Goal: Task Accomplishment & Management: Complete application form

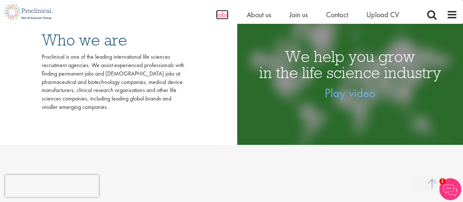
click at [223, 18] on span "Jobs" at bounding box center [222, 15] width 12 height 10
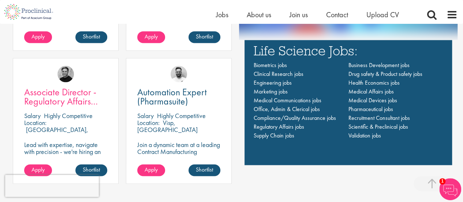
scroll to position [497, 0]
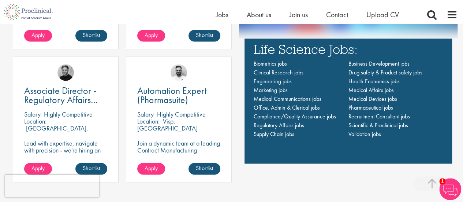
click at [53, 128] on div "Location: Basel, Switzerland" at bounding box center [65, 125] width 83 height 15
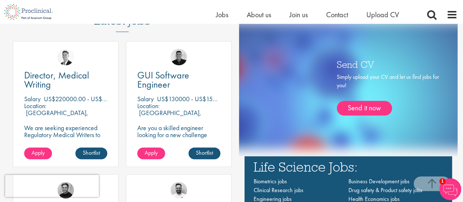
scroll to position [372, 0]
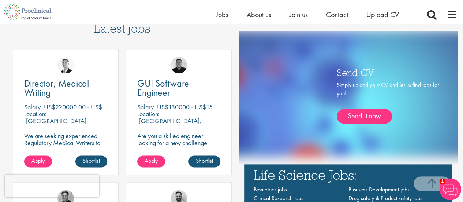
click at [43, 153] on div "Director, Medical Writing Salary US$220000.00 - US$250000.00 per annum + Highly…" at bounding box center [66, 112] width 106 height 126
drag, startPoint x: 43, startPoint y: 153, endPoint x: 42, endPoint y: 159, distance: 6.8
click at [42, 159] on div "Director, Medical Writing Salary US$220000.00 - US$250000.00 per annum + Highly…" at bounding box center [66, 112] width 106 height 126
click at [42, 159] on span "Apply" at bounding box center [37, 161] width 13 height 8
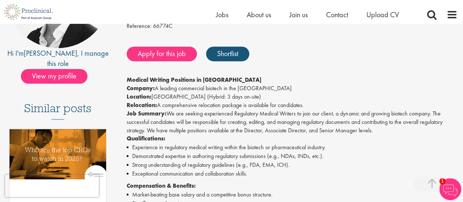
scroll to position [137, 0]
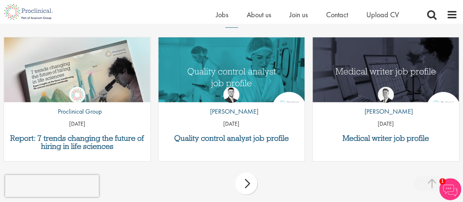
scroll to position [849, 0]
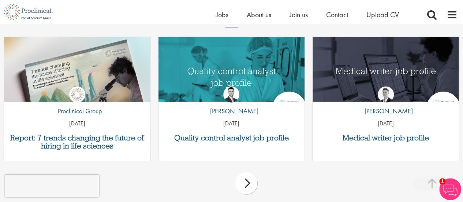
click at [196, 86] on div "by Joshua Godden 14 Aug 25" at bounding box center [232, 104] width 147 height 54
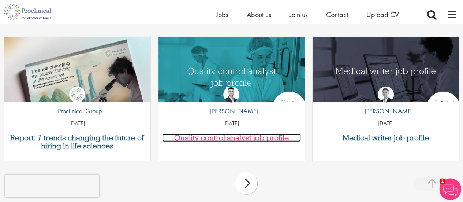
click at [182, 140] on h3 "Quality control analyst job profile" at bounding box center [231, 138] width 139 height 8
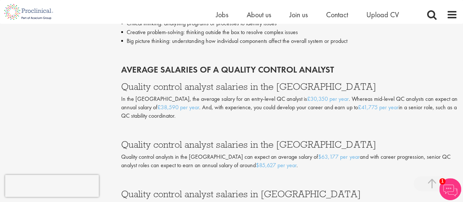
scroll to position [1246, 0]
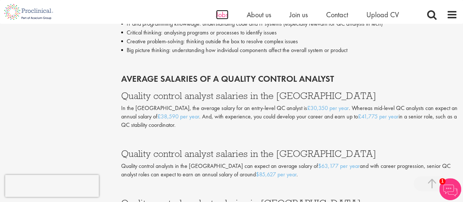
click at [220, 14] on span "Jobs" at bounding box center [222, 15] width 12 height 10
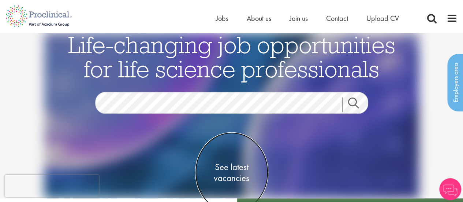
click at [230, 166] on span "See latest vacancies" at bounding box center [231, 173] width 73 height 22
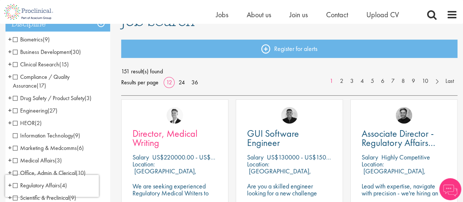
scroll to position [65, 0]
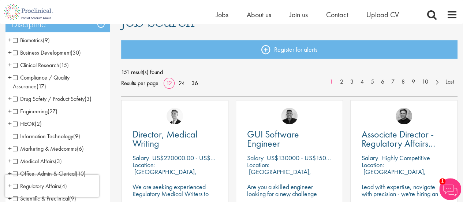
click at [17, 64] on span "Clinical Research" at bounding box center [36, 65] width 47 height 8
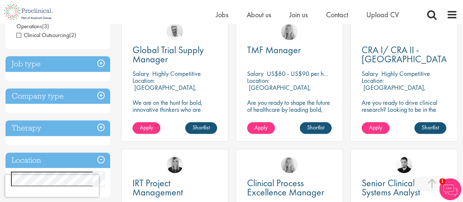
scroll to position [150, 0]
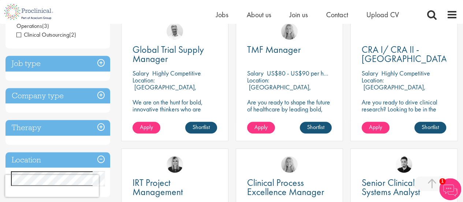
click at [378, 137] on div "Apply Shortlist" at bounding box center [404, 131] width 107 height 19
click at [444, 184] on img at bounding box center [451, 189] width 22 height 22
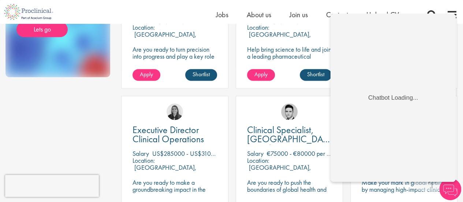
scroll to position [469, 0]
drag, startPoint x: 267, startPoint y: 131, endPoint x: 228, endPoint y: 106, distance: 46.8
click at [228, 106] on div "Ciara Noble" at bounding box center [175, 108] width 107 height 25
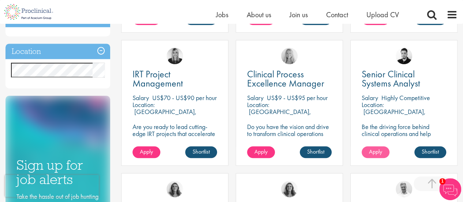
scroll to position [258, 0]
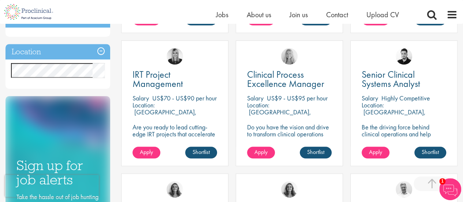
click at [449, 188] on img at bounding box center [451, 189] width 22 height 22
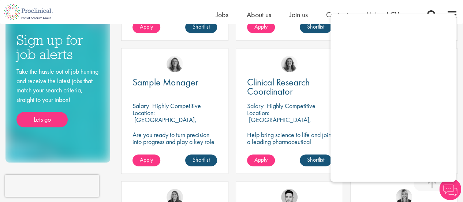
scroll to position [384, 0]
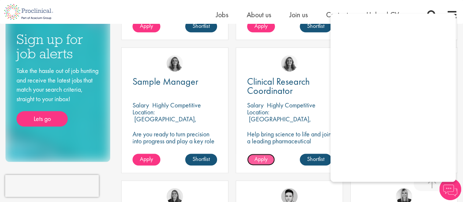
click at [258, 155] on span "Apply" at bounding box center [261, 159] width 13 height 8
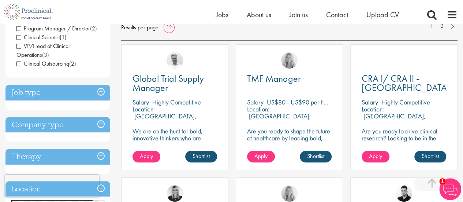
scroll to position [122, 0]
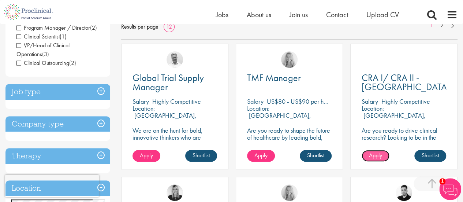
click at [374, 160] on link "Apply" at bounding box center [376, 156] width 28 height 12
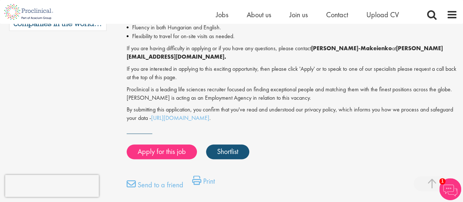
scroll to position [364, 0]
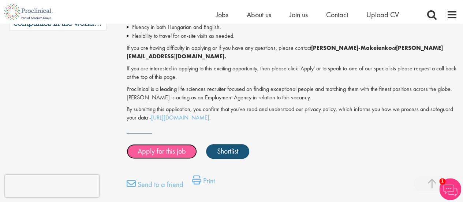
click at [169, 147] on link "Apply for this job" at bounding box center [162, 151] width 70 height 15
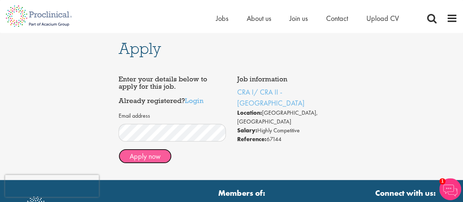
click at [150, 155] on button "Apply now" at bounding box center [145, 156] width 53 height 15
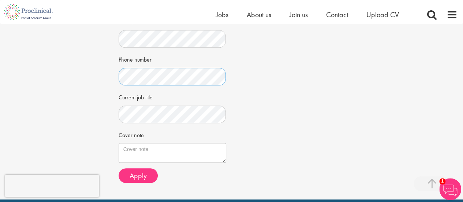
scroll to position [206, 0]
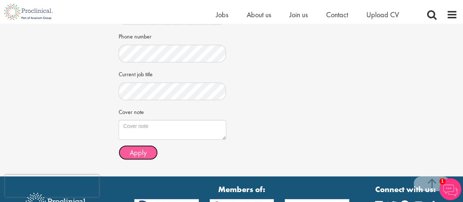
click at [150, 151] on button "Apply" at bounding box center [138, 152] width 39 height 15
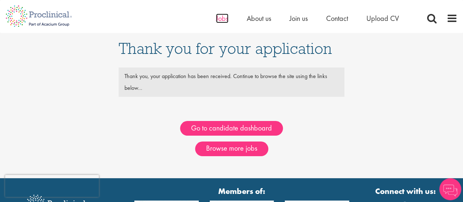
click at [223, 21] on span "Jobs" at bounding box center [222, 19] width 12 height 10
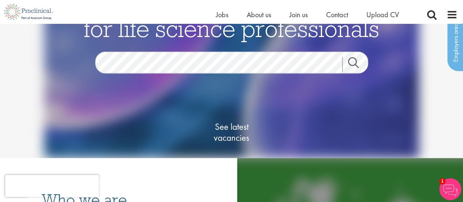
scroll to position [30, 0]
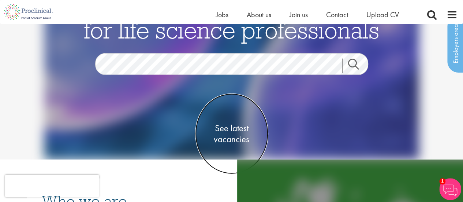
click at [231, 127] on span "See latest vacancies" at bounding box center [231, 134] width 73 height 22
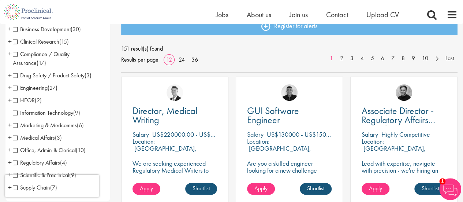
scroll to position [88, 0]
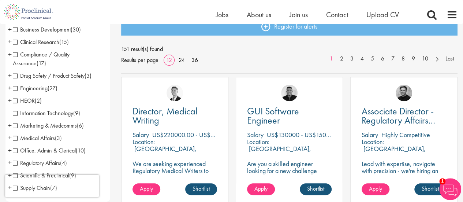
click at [12, 44] on li "Clinical Research (15) - + Clinical Research Associate (CRA) (2) Project/Study …" at bounding box center [57, 42] width 105 height 12
click at [16, 41] on span "Clinical Research" at bounding box center [36, 42] width 47 height 8
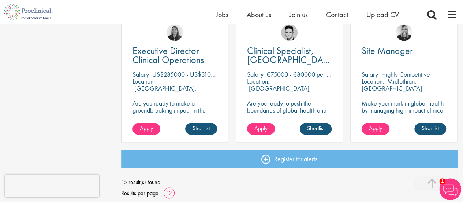
scroll to position [547, 0]
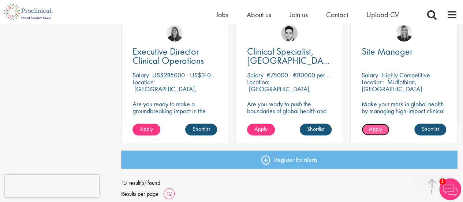
click at [376, 127] on span "Apply" at bounding box center [375, 129] width 13 height 8
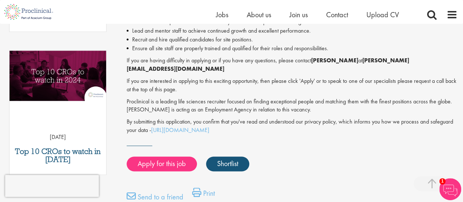
scroll to position [361, 0]
